Goal: Transaction & Acquisition: Download file/media

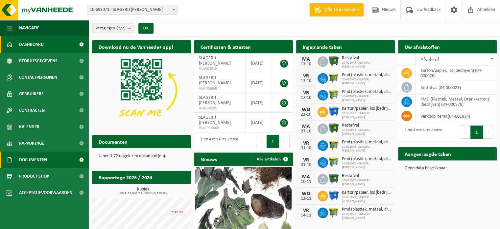
click at [28, 160] on span "Documenten" at bounding box center [33, 159] width 28 height 16
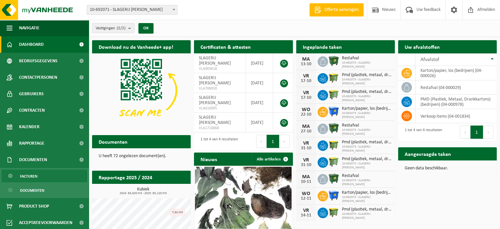
click at [29, 175] on span "Facturen" at bounding box center [28, 176] width 17 height 13
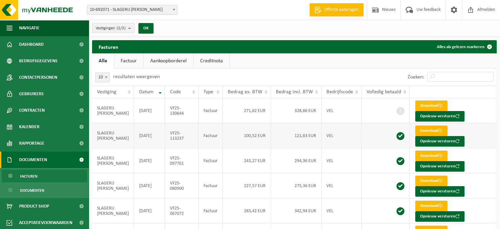
click at [425, 130] on link "Download" at bounding box center [432, 130] width 32 height 11
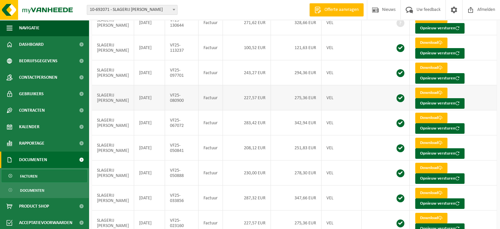
scroll to position [99, 0]
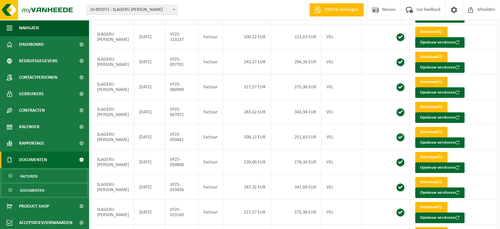
click at [33, 191] on span "Documenten" at bounding box center [32, 190] width 24 height 13
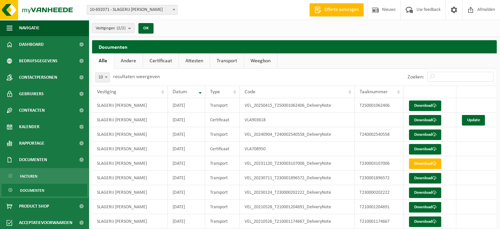
click at [26, 190] on span "Documenten" at bounding box center [32, 190] width 24 height 13
click at [123, 62] on link "Andere" at bounding box center [128, 60] width 29 height 15
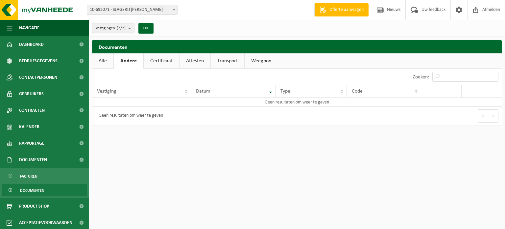
click at [161, 62] on link "Certificaat" at bounding box center [162, 60] width 36 height 15
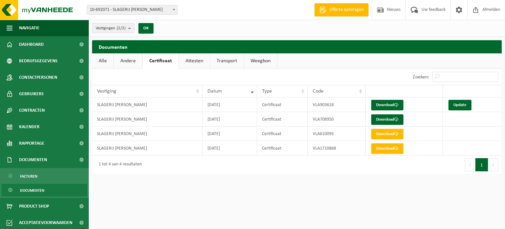
click at [188, 59] on link "Attesten" at bounding box center [194, 60] width 31 height 15
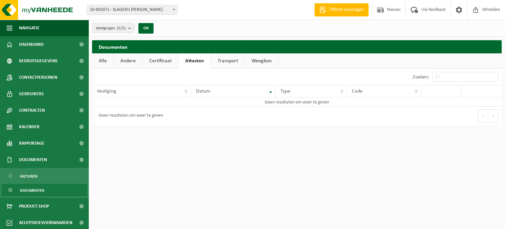
click at [227, 61] on link "Transport" at bounding box center [228, 60] width 34 height 15
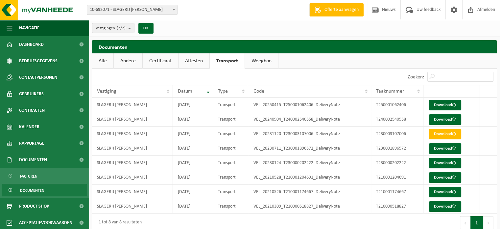
click at [105, 62] on link "Alle" at bounding box center [102, 60] width 21 height 15
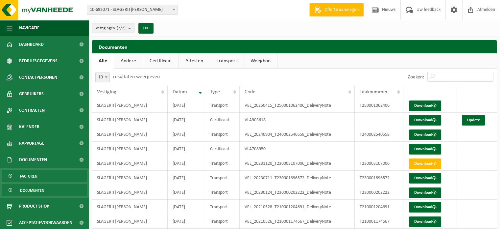
click at [24, 176] on span "Facturen" at bounding box center [28, 176] width 17 height 13
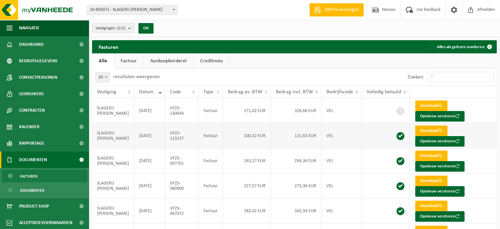
click at [421, 129] on link "Download" at bounding box center [432, 130] width 32 height 11
click at [429, 152] on link "Download" at bounding box center [432, 155] width 32 height 11
click at [423, 180] on link "Download" at bounding box center [432, 180] width 32 height 11
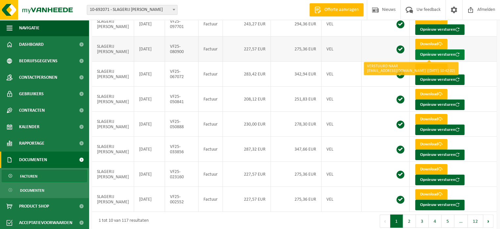
scroll to position [141, 0]
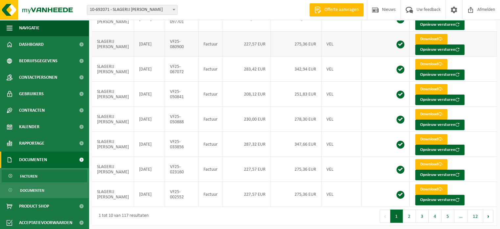
click at [425, 37] on link "Download" at bounding box center [432, 39] width 32 height 11
click at [423, 62] on link "Download" at bounding box center [432, 64] width 32 height 11
click at [422, 85] on link "Download" at bounding box center [432, 89] width 32 height 11
click at [423, 112] on link "Download" at bounding box center [432, 114] width 32 height 11
click at [381, 117] on td at bounding box center [386, 119] width 48 height 25
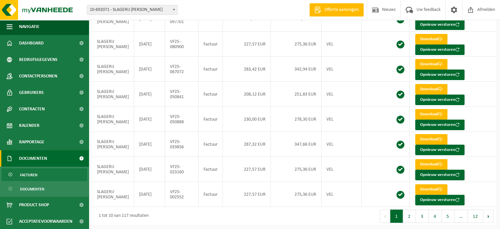
scroll to position [2, 0]
click at [36, 73] on span "Contactpersonen" at bounding box center [38, 75] width 38 height 16
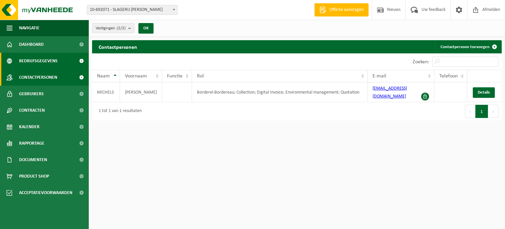
click at [36, 60] on span "Bedrijfsgegevens" at bounding box center [38, 61] width 38 height 16
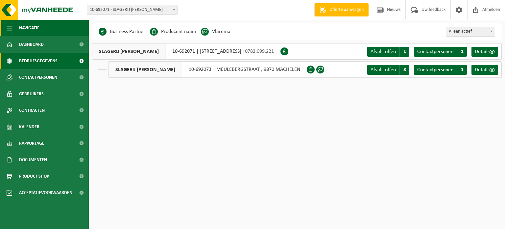
click at [11, 27] on span "button" at bounding box center [10, 28] width 6 height 16
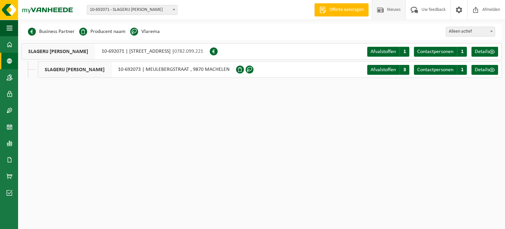
click at [393, 11] on span "Nieuws" at bounding box center [394, 9] width 17 height 19
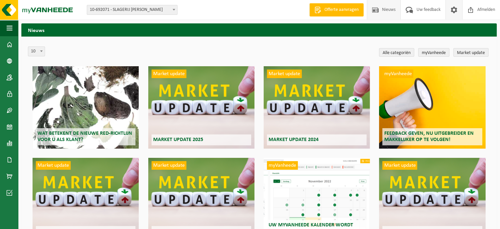
click at [455, 9] on span at bounding box center [454, 9] width 10 height 19
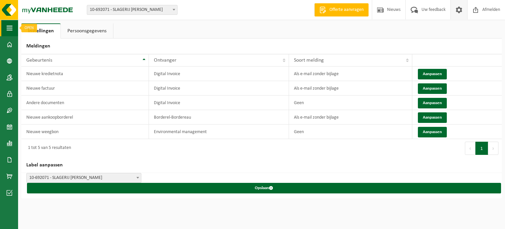
click at [10, 29] on span "button" at bounding box center [10, 28] width 6 height 16
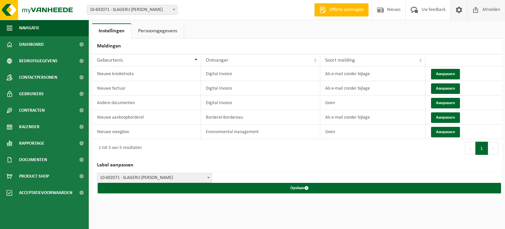
click at [484, 11] on span "Afmelden" at bounding box center [491, 9] width 21 height 19
